Goal: Information Seeking & Learning: Learn about a topic

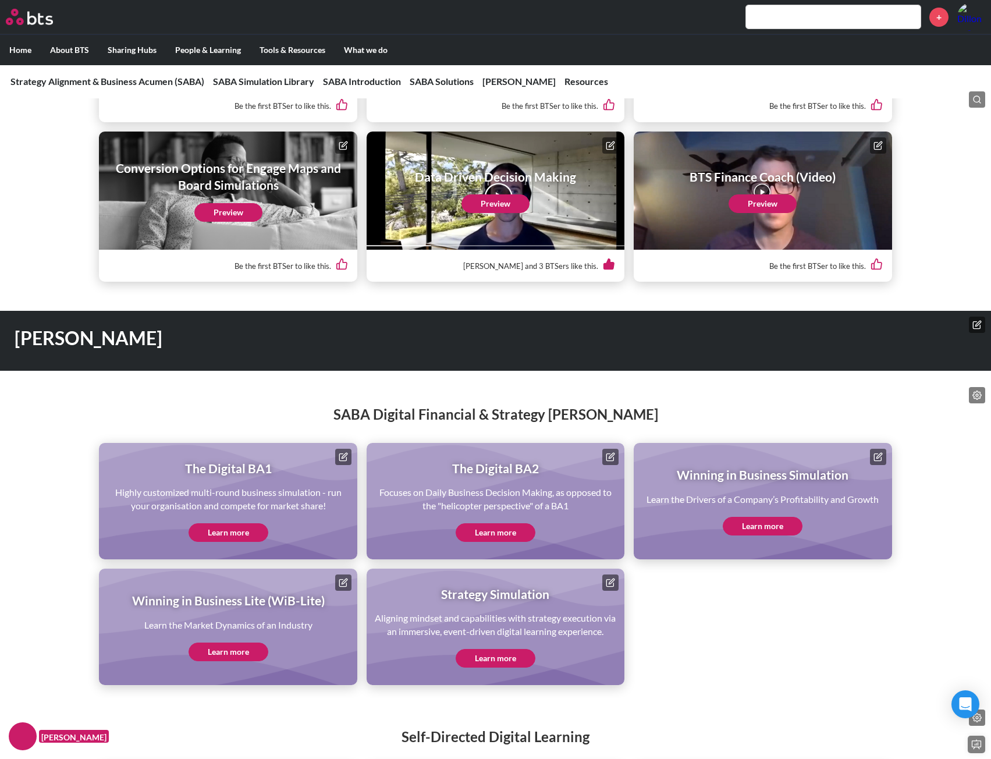
scroll to position [2347, 0]
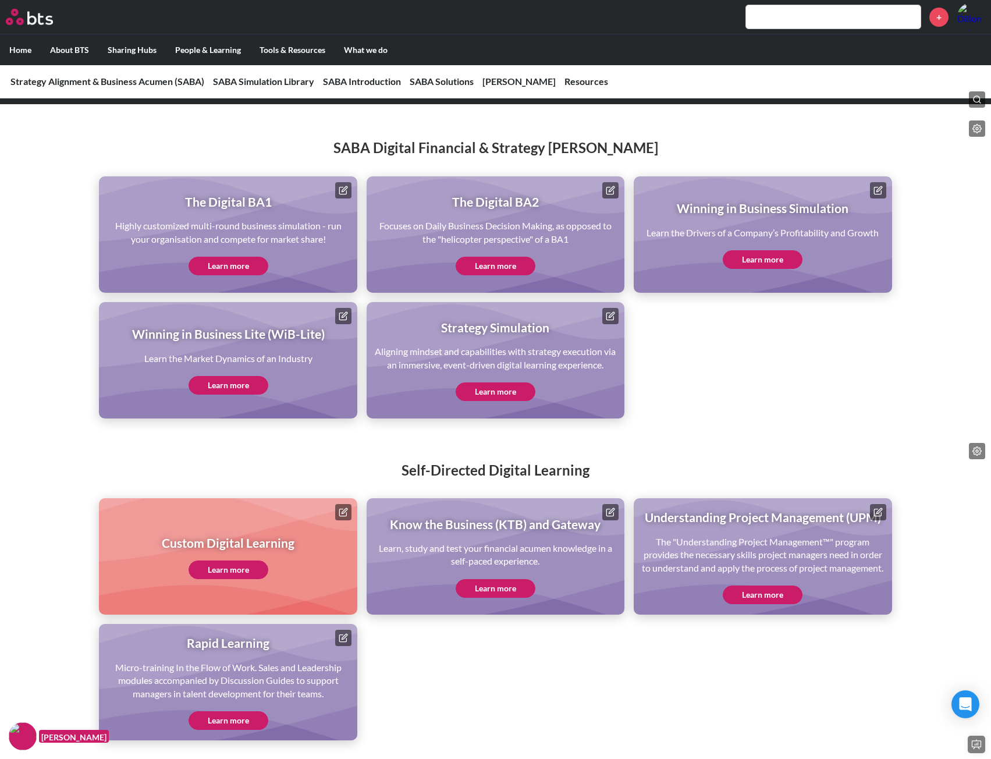
click at [504, 597] on link "Learn more" at bounding box center [496, 588] width 80 height 19
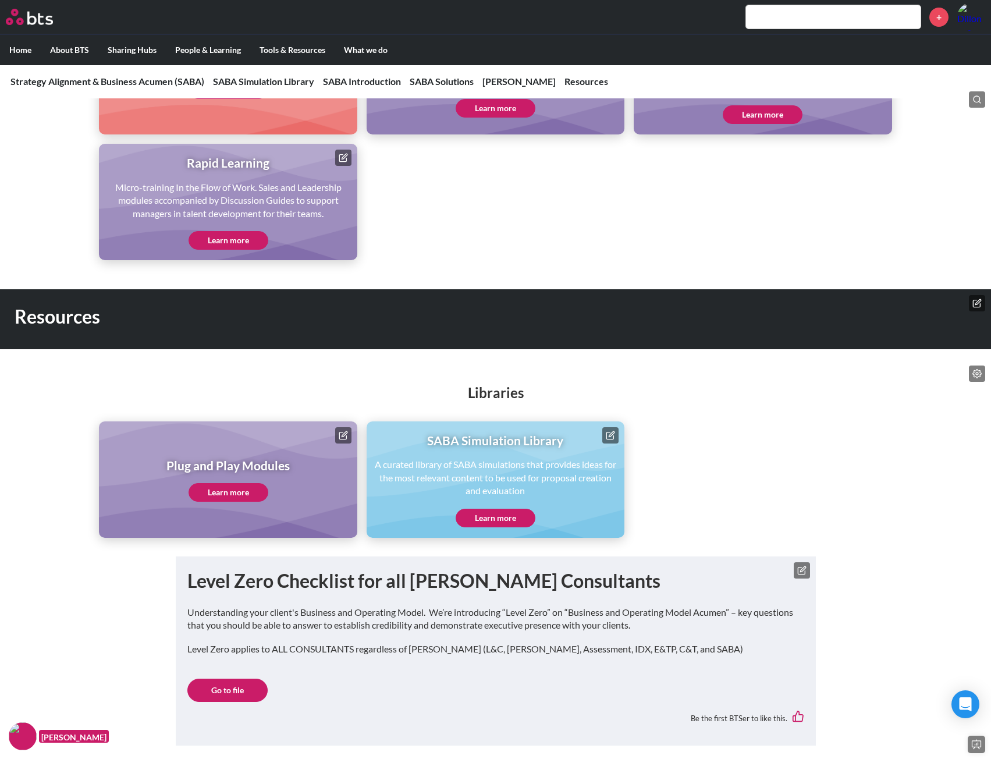
scroll to position [2881, 0]
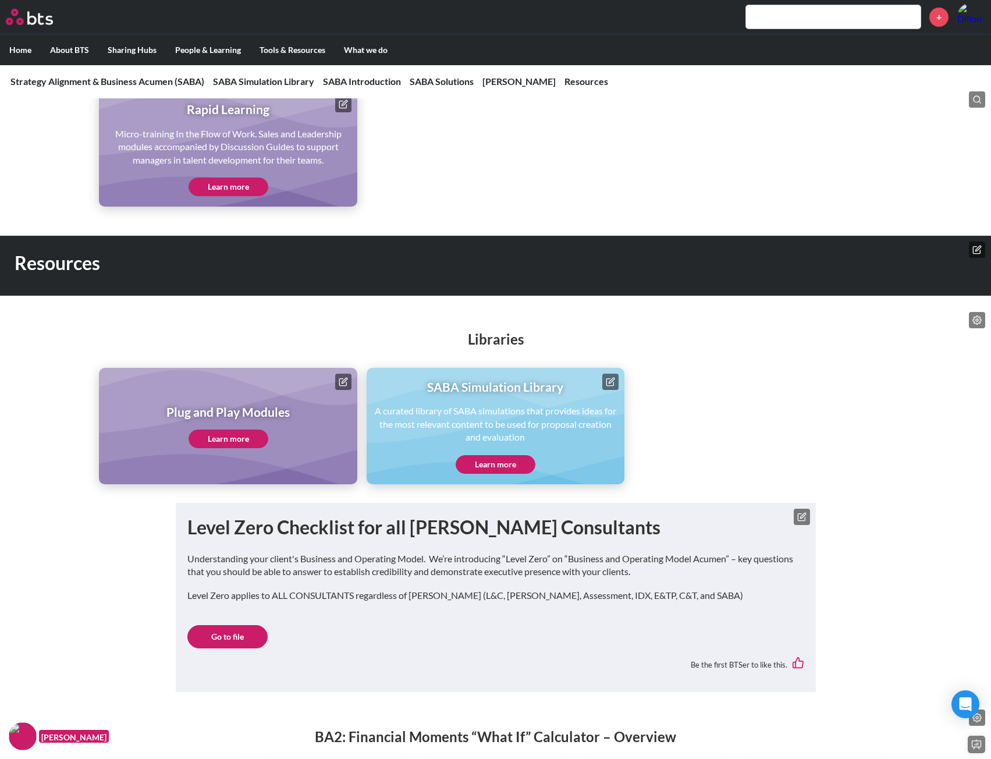
click at [228, 439] on link "Learn more" at bounding box center [229, 439] width 80 height 19
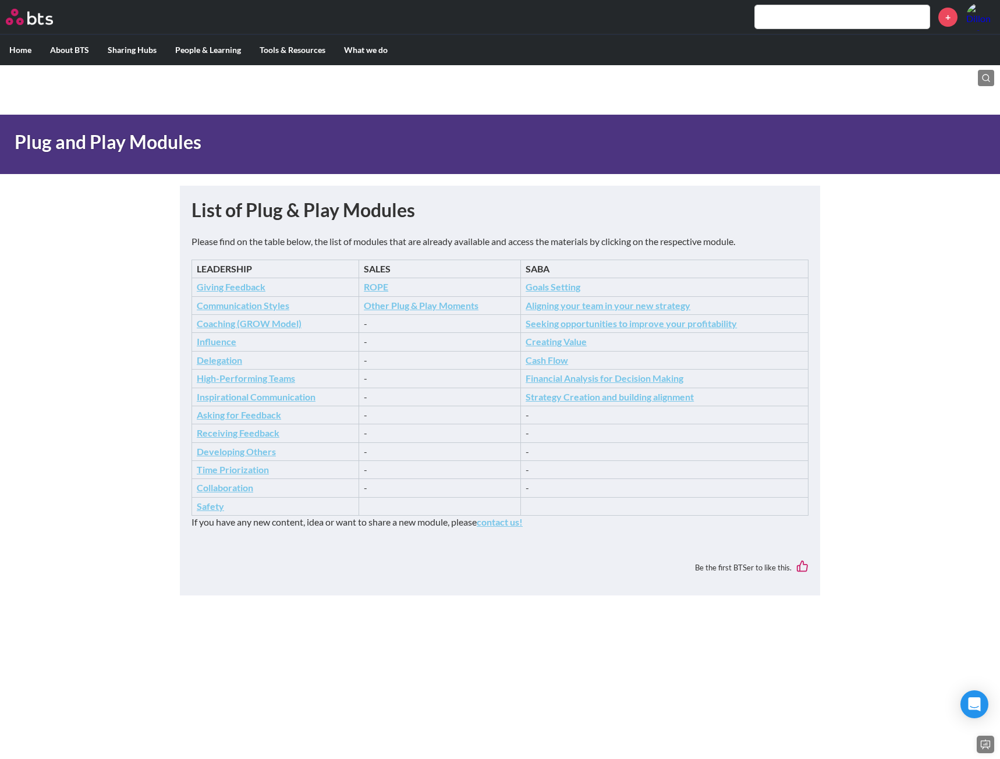
click at [589, 396] on icon "Strategy Creation and building alignment" at bounding box center [610, 396] width 168 height 11
